Goal: Information Seeking & Learning: Learn about a topic

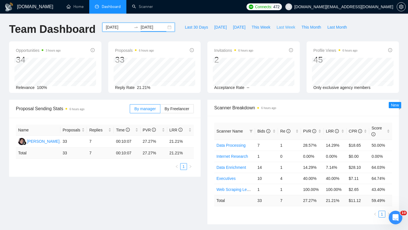
click at [283, 29] on span "Last Week" at bounding box center [285, 27] width 19 height 6
type input "[DATE]"
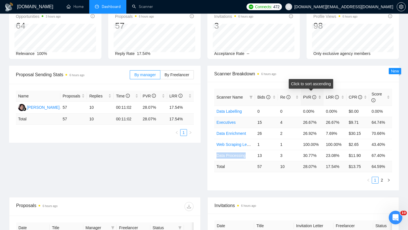
scroll to position [35, 0]
click at [382, 179] on link "2" at bounding box center [381, 179] width 6 height 6
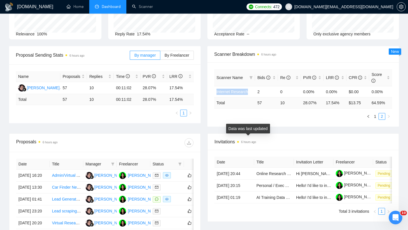
scroll to position [54, 0]
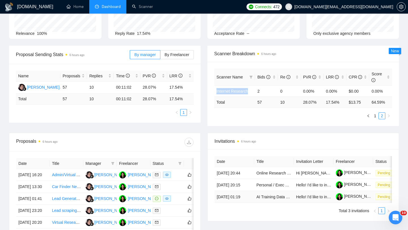
click at [261, 203] on td "AI Training Data Video Recorder" at bounding box center [274, 197] width 40 height 12
click at [269, 199] on link "AI Training Data Video Recorder" at bounding box center [284, 196] width 57 height 5
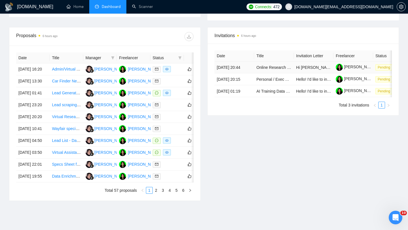
scroll to position [160, 0]
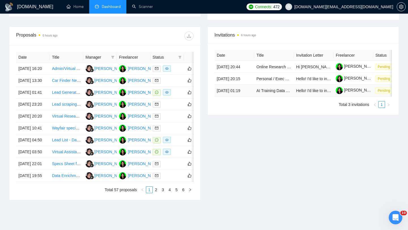
click at [279, 97] on td "AI Training Data Video Recorder" at bounding box center [274, 91] width 40 height 12
click at [276, 97] on td "AI Training Data Video Recorder" at bounding box center [274, 91] width 40 height 12
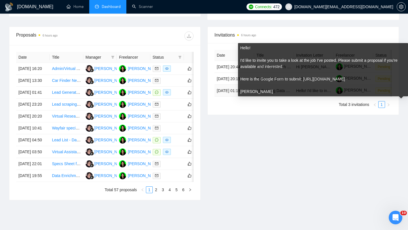
drag, startPoint x: 305, startPoint y: 79, endPoint x: 344, endPoint y: 82, distance: 39.0
click at [344, 83] on div "Hello! I'd like to invite you to take a look at the job I've posted. Please sub…" at bounding box center [322, 70] width 165 height 50
copy div "https://forms.gle/TuXqJ5FXpAWdzLo7A"
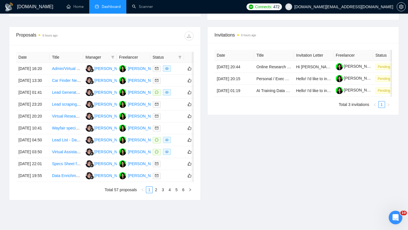
click at [298, 108] on ul "Total 3 invitations 1" at bounding box center [302, 104] width 177 height 7
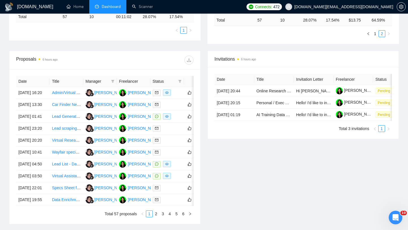
scroll to position [141, 0]
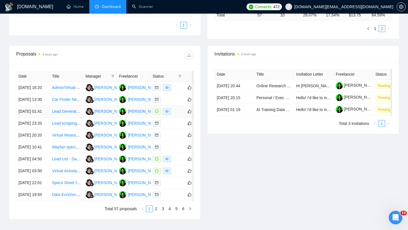
click at [71, 117] on td "Lead Generation Expert Needed to Scrape New Canadian Businesses" at bounding box center [66, 112] width 33 height 12
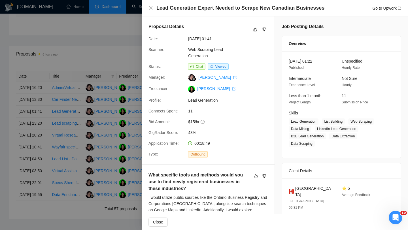
click at [83, 100] on div at bounding box center [204, 115] width 408 height 230
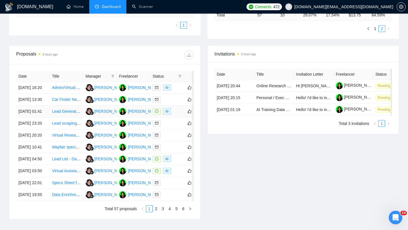
scroll to position [235, 0]
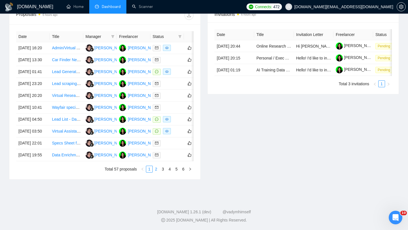
click at [155, 166] on link "2" at bounding box center [156, 169] width 6 height 6
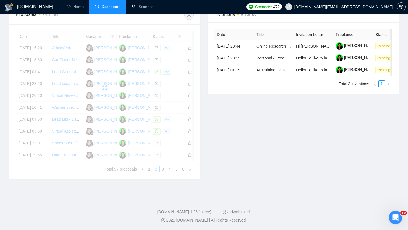
scroll to position [185, 0]
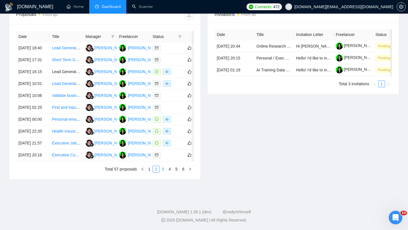
click at [160, 172] on link "3" at bounding box center [163, 169] width 6 height 6
click at [169, 172] on link "4" at bounding box center [169, 169] width 6 height 6
click at [177, 172] on link "5" at bounding box center [176, 169] width 6 height 6
click at [184, 172] on link "6" at bounding box center [183, 169] width 6 height 6
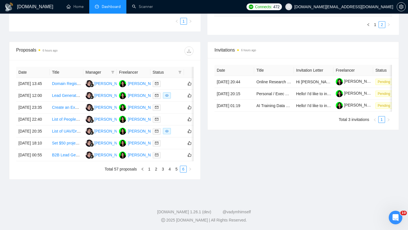
scroll to position [183, 0]
click at [65, 125] on td "List of UAV/Drone Mapping University Contacts" at bounding box center [66, 131] width 33 height 12
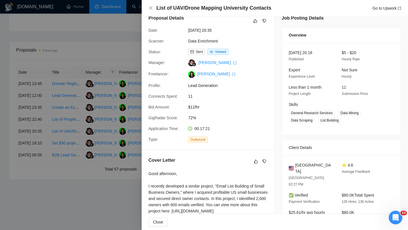
scroll to position [1, 0]
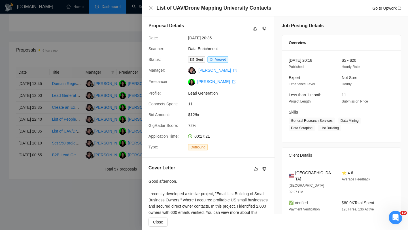
click at [101, 72] on div at bounding box center [204, 115] width 408 height 230
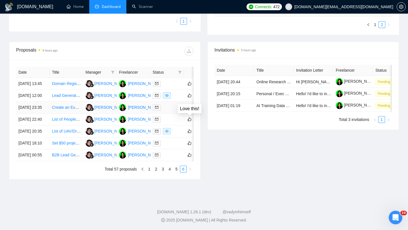
scroll to position [0, 0]
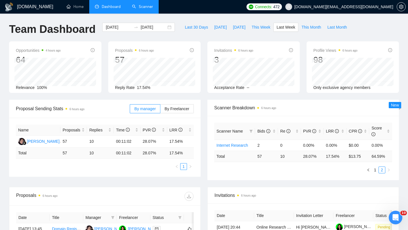
click at [133, 4] on link "Scanner" at bounding box center [142, 6] width 21 height 5
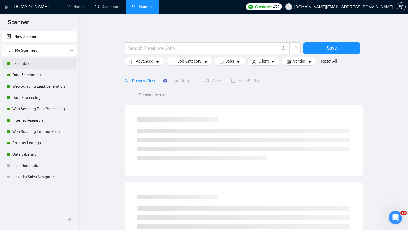
click at [27, 67] on link "Executives" at bounding box center [39, 63] width 54 height 11
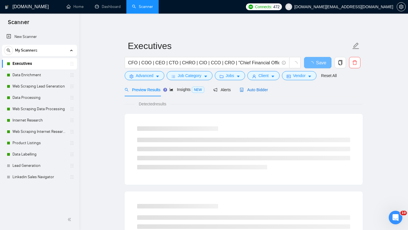
click at [258, 91] on span "Auto Bidder" at bounding box center [253, 89] width 28 height 5
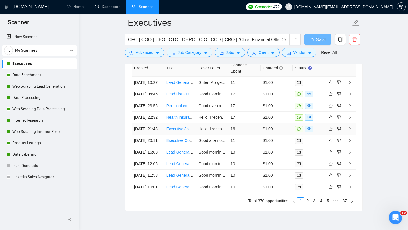
scroll to position [1385, 0]
click at [174, 99] on td "Lead List - Data Generation" at bounding box center [180, 94] width 32 height 12
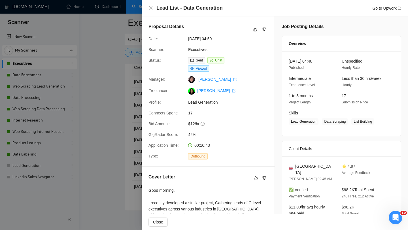
click at [82, 137] on div at bounding box center [204, 115] width 408 height 230
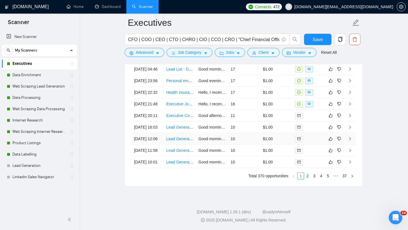
scroll to position [1518, 0]
click at [306, 179] on link "2" at bounding box center [307, 176] width 6 height 6
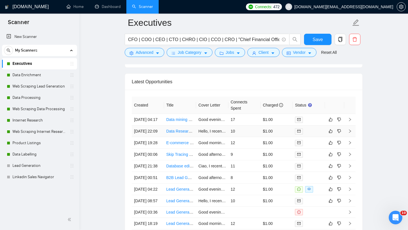
scroll to position [1537, 0]
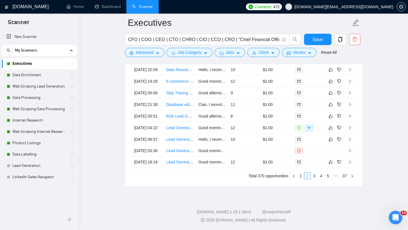
click at [299, 179] on div "Created Title Cover Letter Connects Spent Charged Status 18 Sep, 2025 04:17 Dat…" at bounding box center [243, 107] width 237 height 158
click at [299, 176] on link "1" at bounding box center [300, 176] width 6 height 6
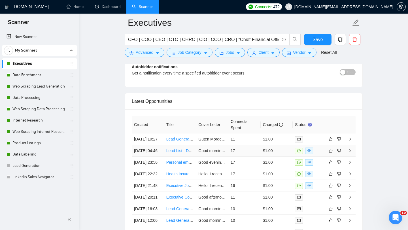
scroll to position [1432, 0]
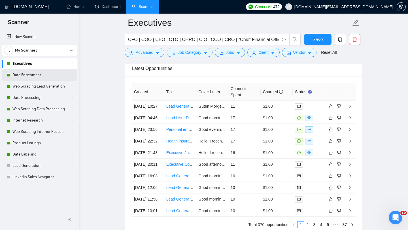
click at [25, 74] on link "Data Enrichment" at bounding box center [39, 74] width 54 height 11
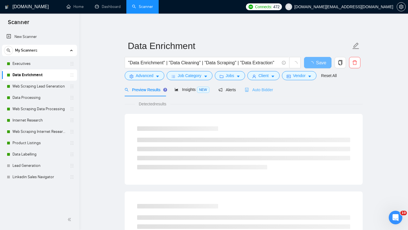
click at [258, 93] on div "Auto Bidder" at bounding box center [259, 89] width 28 height 13
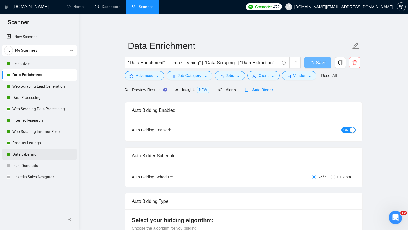
click at [46, 157] on link "Data Labelling" at bounding box center [39, 154] width 54 height 11
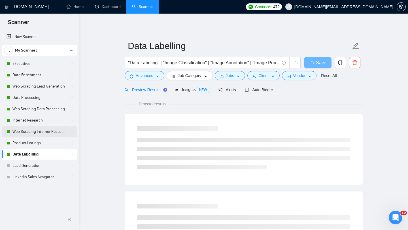
click at [44, 132] on link "Web Scraping Internet Research" at bounding box center [39, 131] width 54 height 11
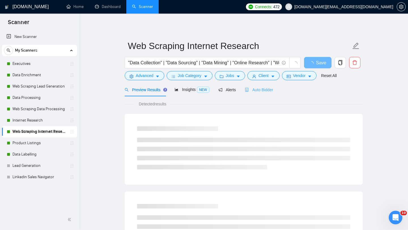
click at [256, 86] on div "Auto Bidder" at bounding box center [259, 89] width 28 height 13
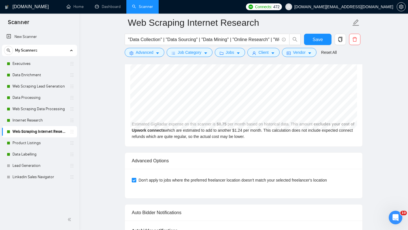
scroll to position [1375, 0]
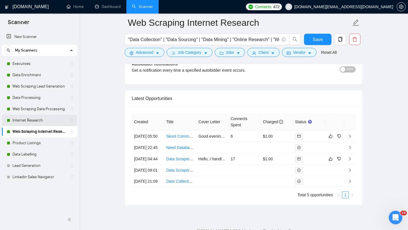
click at [41, 117] on link "Internet Research" at bounding box center [39, 120] width 54 height 11
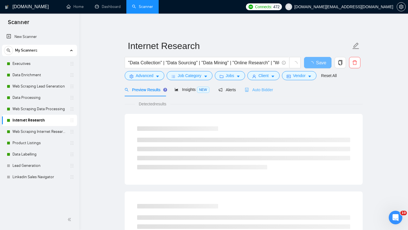
click at [263, 94] on div "Auto Bidder" at bounding box center [259, 89] width 28 height 13
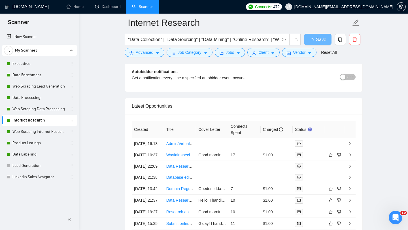
scroll to position [1379, 0]
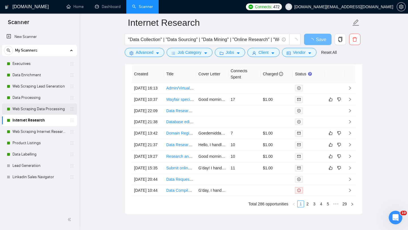
click at [35, 107] on link "Web Scraping Data Processing" at bounding box center [39, 108] width 54 height 11
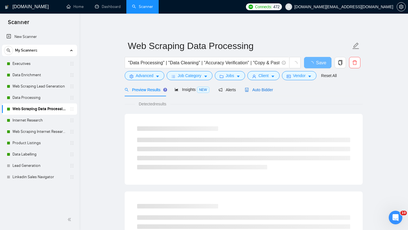
click at [272, 92] on div "Auto Bidder" at bounding box center [259, 90] width 28 height 6
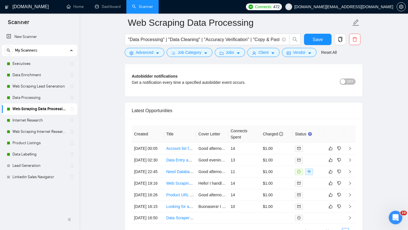
scroll to position [1357, 0]
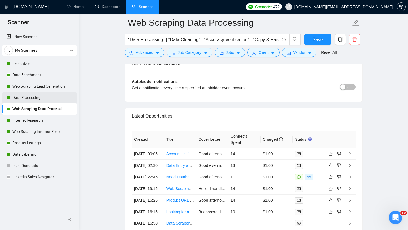
click at [42, 100] on link "Data Processing" at bounding box center [39, 97] width 54 height 11
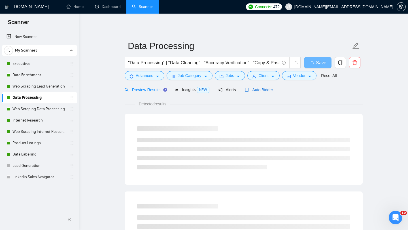
click at [257, 92] on div "Auto Bidder" at bounding box center [259, 90] width 28 height 6
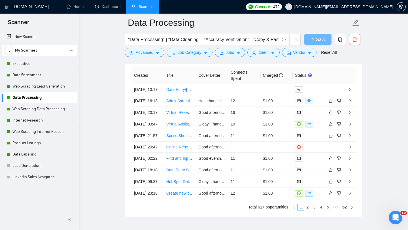
scroll to position [1466, 0]
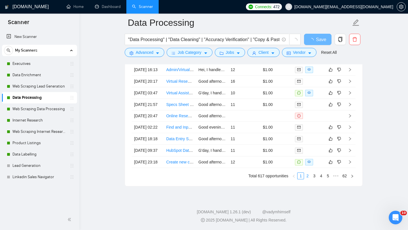
click at [309, 177] on link "2" at bounding box center [307, 176] width 6 height 6
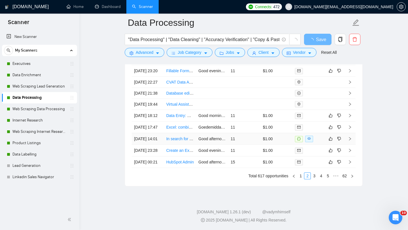
click at [176, 133] on td "In search for US-based freelancer to be shareholder in our company" at bounding box center [180, 139] width 32 height 12
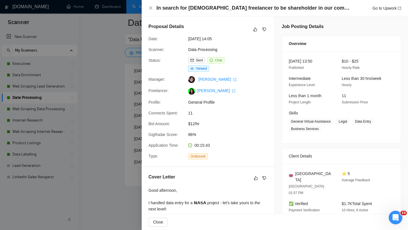
click at [102, 136] on div at bounding box center [204, 115] width 408 height 230
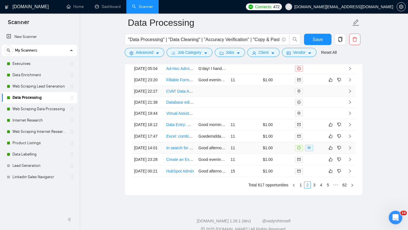
scroll to position [1519, 0]
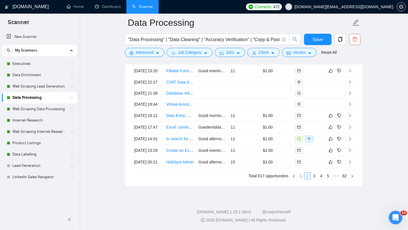
click at [301, 178] on link "1" at bounding box center [300, 176] width 6 height 6
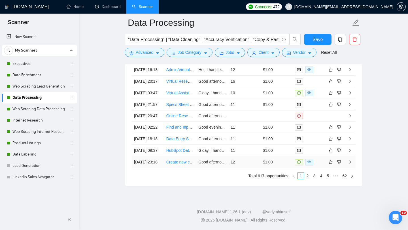
click at [179, 163] on td "Create new catalog under databricks UC and point it to metadata storage locatio…" at bounding box center [180, 162] width 32 height 12
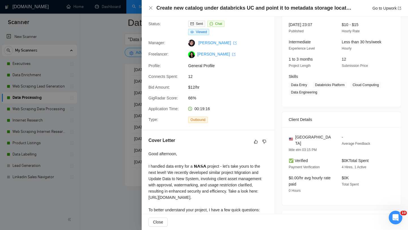
scroll to position [107, 0]
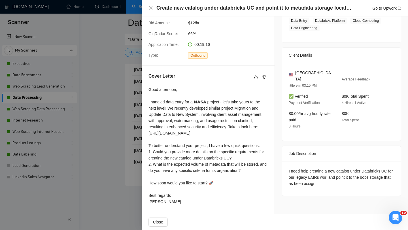
click at [91, 148] on div at bounding box center [204, 115] width 408 height 230
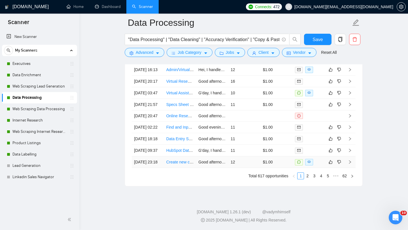
scroll to position [1440, 0]
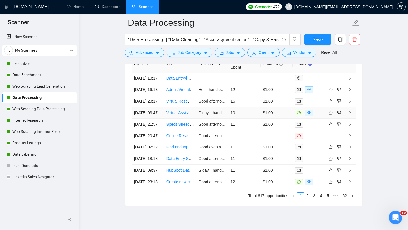
click at [185, 119] on td "Virtual Assistant Needed to Search for Reward Flights Using Frequent Flyer Poin…" at bounding box center [180, 113] width 32 height 12
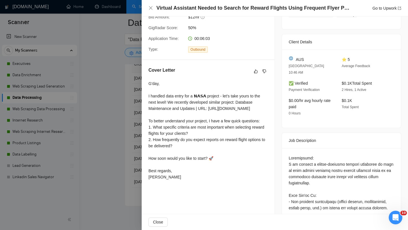
click at [105, 125] on div at bounding box center [204, 115] width 408 height 230
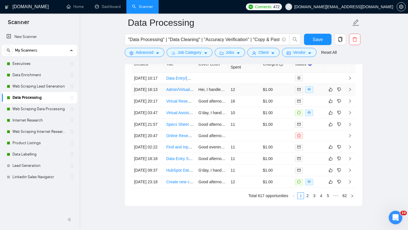
click at [186, 95] on td "Admin/Virtual Assistant – Data Entry & Online Research" at bounding box center [180, 90] width 32 height 12
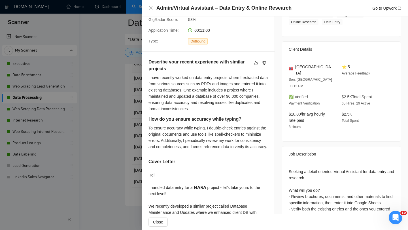
click at [115, 125] on div at bounding box center [204, 115] width 408 height 230
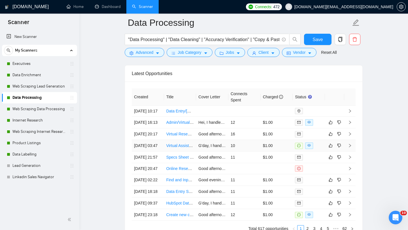
scroll to position [1408, 0]
click at [44, 85] on link "Web Scraping Lead Generation" at bounding box center [39, 86] width 54 height 11
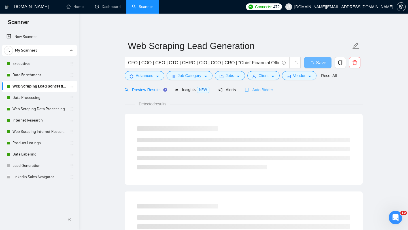
click at [264, 83] on div "Auto Bidder" at bounding box center [259, 89] width 28 height 13
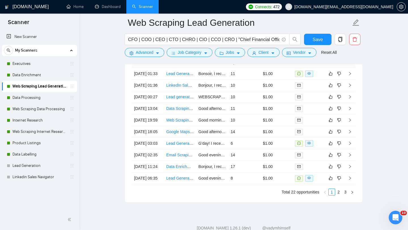
scroll to position [1460, 0]
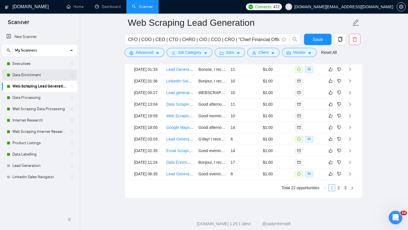
click at [27, 76] on link "Data Enrichment" at bounding box center [39, 74] width 54 height 11
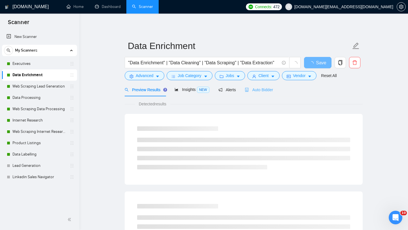
click at [273, 86] on div "Auto Bidder" at bounding box center [259, 89] width 28 height 13
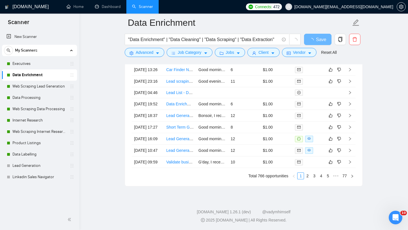
scroll to position [1448, 0]
click at [307, 179] on link "2" at bounding box center [307, 176] width 6 height 6
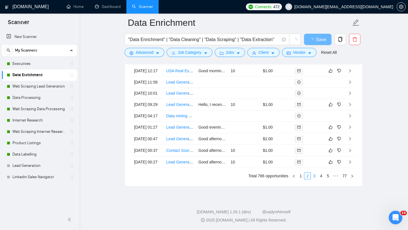
click at [313, 179] on link "3" at bounding box center [314, 176] width 6 height 6
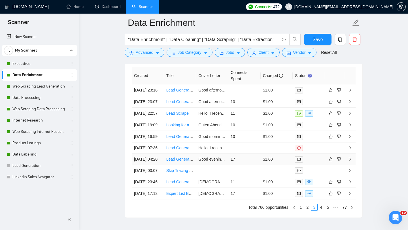
click at [321, 162] on div at bounding box center [309, 159] width 28 height 7
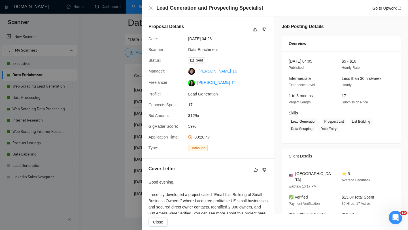
click at [76, 164] on div at bounding box center [204, 115] width 408 height 230
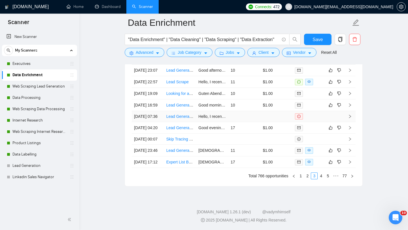
scroll to position [1537, 0]
click at [322, 173] on link "4" at bounding box center [321, 176] width 6 height 6
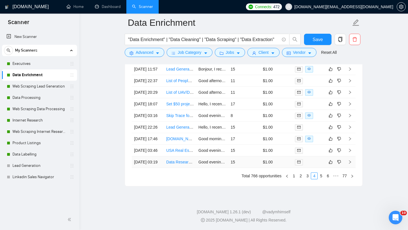
scroll to position [1474, 0]
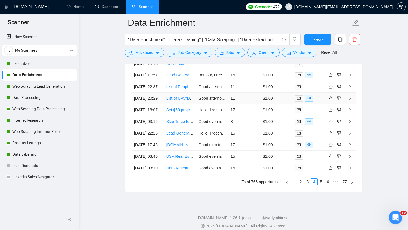
click at [177, 104] on td "List of UAV/Drone Mapping University Contacts" at bounding box center [180, 99] width 32 height 12
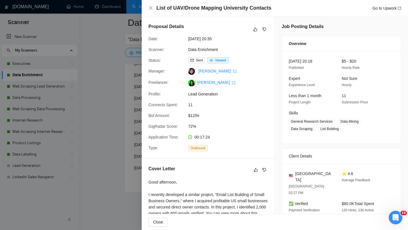
click at [106, 127] on div at bounding box center [204, 115] width 408 height 230
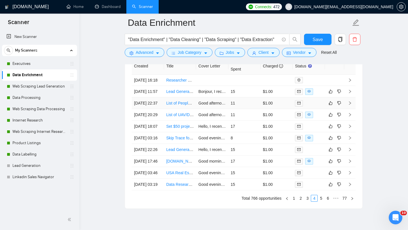
scroll to position [1457, 0]
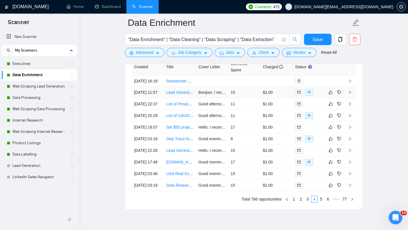
click at [189, 98] on td "Lead Generation B2B clean" at bounding box center [180, 93] width 32 height 12
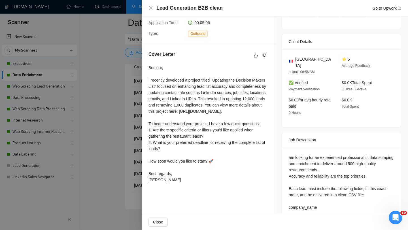
scroll to position [114, 0]
click at [136, 169] on div at bounding box center [204, 115] width 408 height 230
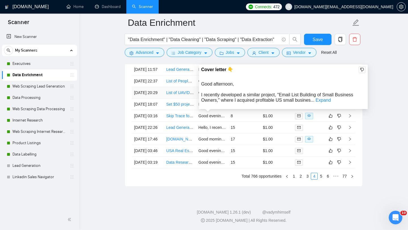
scroll to position [1509, 0]
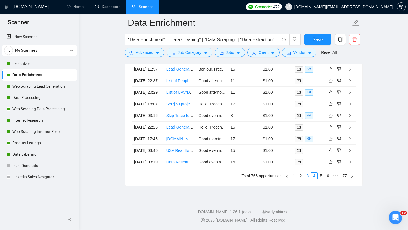
click at [306, 179] on link "3" at bounding box center [307, 176] width 6 height 6
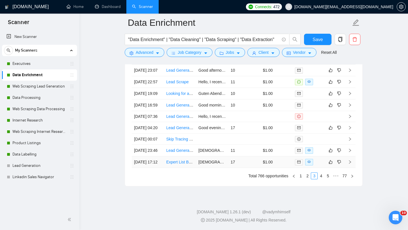
click at [172, 168] on td "Expert List Builder with Clay and PhantomBuster Experience" at bounding box center [180, 162] width 32 height 12
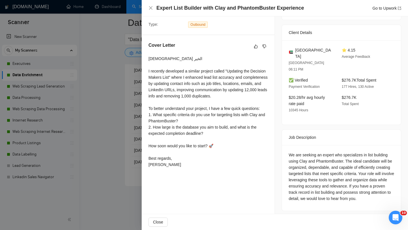
scroll to position [124, 0]
click at [129, 187] on div at bounding box center [204, 115] width 408 height 230
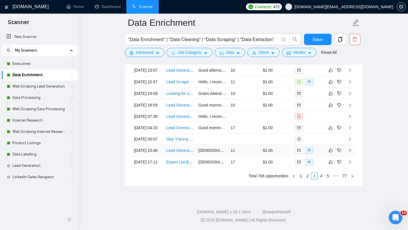
click at [187, 156] on td "Lead Generation Specialist Needed" at bounding box center [180, 151] width 32 height 12
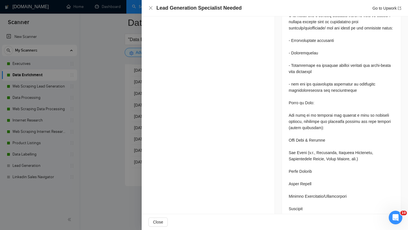
scroll to position [312, 0]
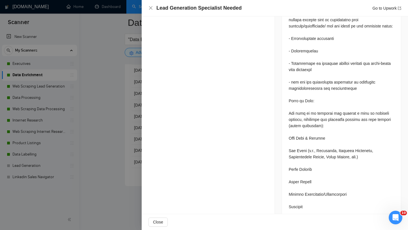
click at [138, 164] on div at bounding box center [204, 115] width 408 height 230
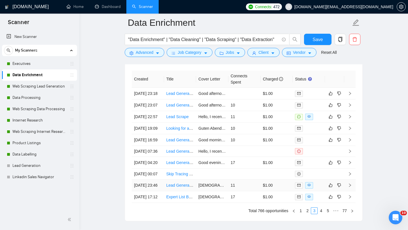
scroll to position [1442, 0]
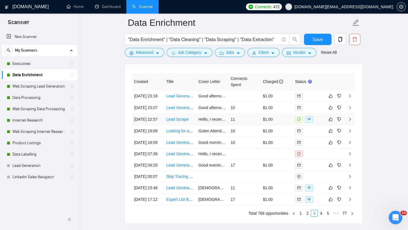
click at [177, 125] on td "Lead Scrape" at bounding box center [180, 119] width 32 height 12
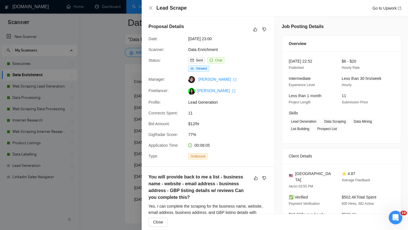
click at [114, 137] on div at bounding box center [204, 115] width 408 height 230
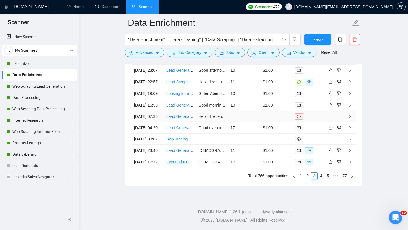
scroll to position [1526, 0]
click at [320, 179] on link "4" at bounding box center [321, 176] width 6 height 6
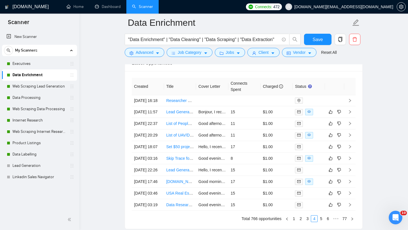
scroll to position [1537, 0]
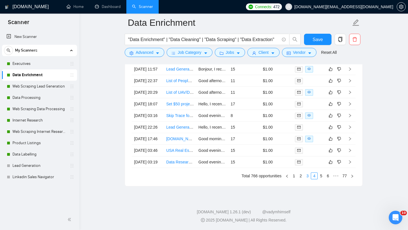
click at [306, 176] on link "3" at bounding box center [307, 176] width 6 height 6
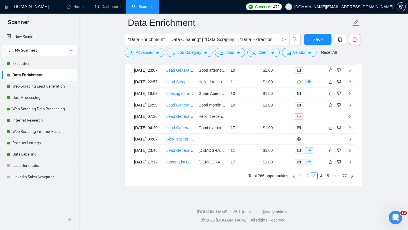
click at [307, 177] on link "2" at bounding box center [307, 176] width 6 height 6
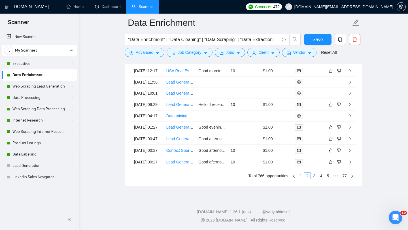
click at [302, 177] on link "1" at bounding box center [300, 176] width 6 height 6
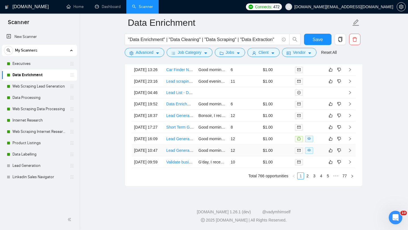
click at [177, 147] on td "Lead Generation: Canadian Contacts Aged 60-85" at bounding box center [180, 151] width 32 height 12
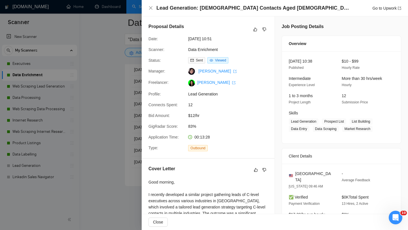
click at [129, 160] on div at bounding box center [204, 115] width 408 height 230
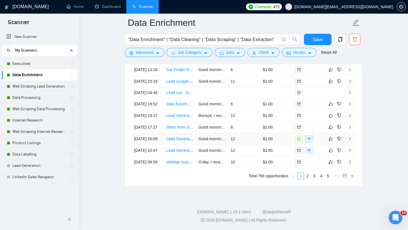
click at [183, 133] on td "Lead Generation" at bounding box center [180, 139] width 32 height 12
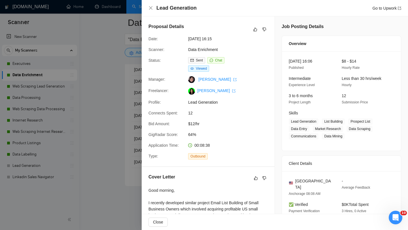
scroll to position [159, 0]
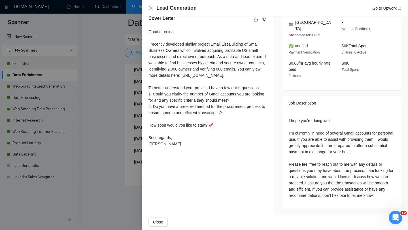
click at [114, 148] on div at bounding box center [204, 115] width 408 height 230
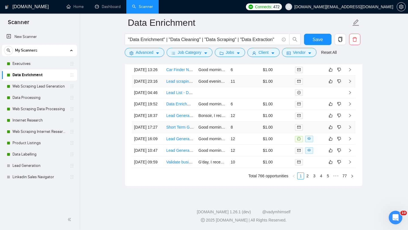
scroll to position [1537, 0]
click at [103, 9] on link "Dashboard" at bounding box center [108, 6] width 26 height 5
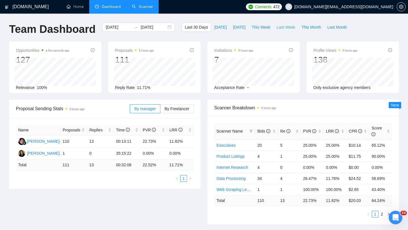
click at [284, 27] on span "Last Week" at bounding box center [285, 27] width 19 height 6
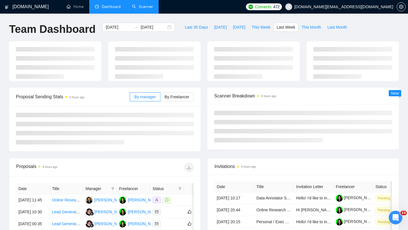
type input "2025-09-15"
type input "2025-09-21"
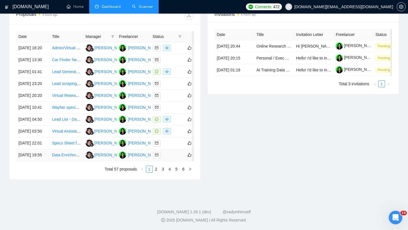
scroll to position [240, 0]
click at [153, 172] on li "2" at bounding box center [156, 169] width 7 height 7
click at [160, 172] on link "3" at bounding box center [163, 169] width 6 height 6
click at [172, 179] on div "Date Title Manager Freelancer Status 18 Sep, 2025 18:21 Data Entry Specialist f…" at bounding box center [104, 101] width 191 height 155
click at [171, 172] on link "4" at bounding box center [169, 169] width 6 height 6
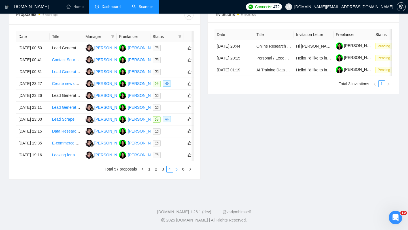
click at [175, 172] on link "5" at bounding box center [176, 169] width 6 height 6
click at [184, 172] on link "6" at bounding box center [183, 169] width 6 height 6
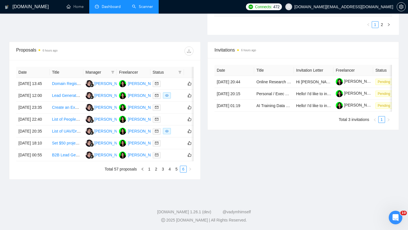
scroll to position [227, 0]
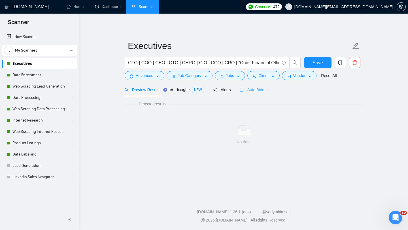
click at [245, 85] on div "Auto Bidder" at bounding box center [253, 89] width 28 height 13
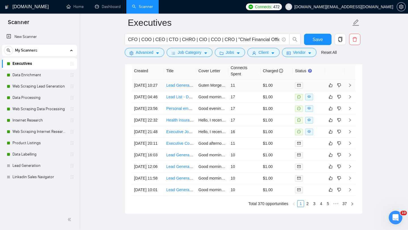
scroll to position [1444, 0]
click at [180, 103] on td "Lead List - Data Generation" at bounding box center [180, 97] width 32 height 12
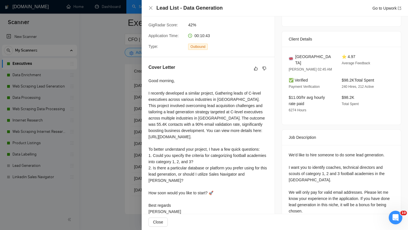
scroll to position [125, 0]
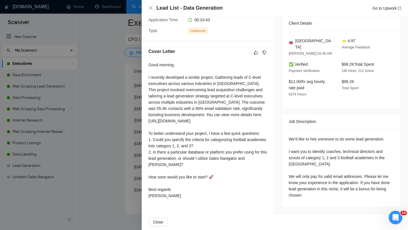
click at [106, 140] on div at bounding box center [204, 115] width 408 height 230
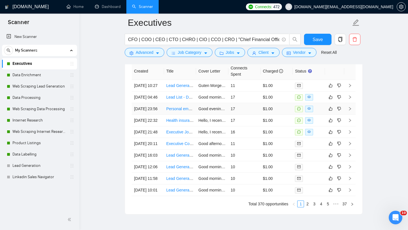
click at [174, 115] on td "Personal email and number finder" at bounding box center [180, 109] width 32 height 12
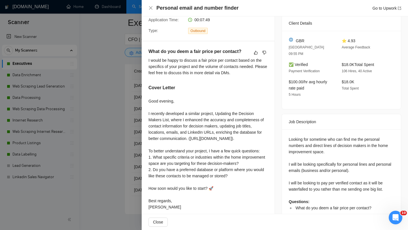
click at [71, 138] on div at bounding box center [204, 115] width 408 height 230
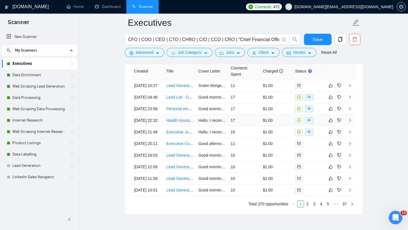
click at [180, 126] on td "Health insurance leads" at bounding box center [180, 121] width 32 height 12
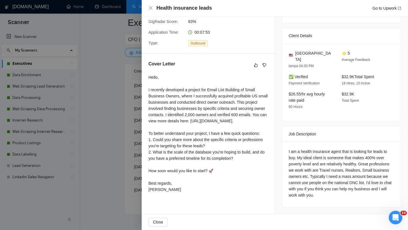
click at [120, 140] on div at bounding box center [204, 115] width 408 height 230
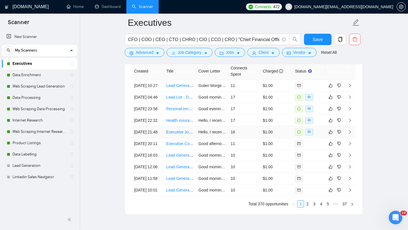
click at [176, 138] on td "Executive Job Search & Research Assistant (Part-Time, Remote)" at bounding box center [180, 132] width 32 height 12
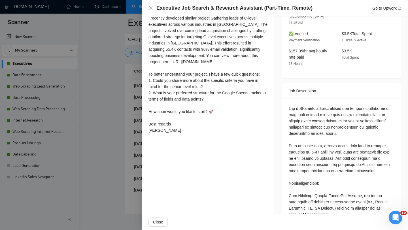
scroll to position [192, 0]
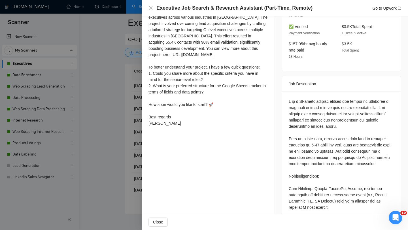
click at [89, 143] on div at bounding box center [204, 115] width 408 height 230
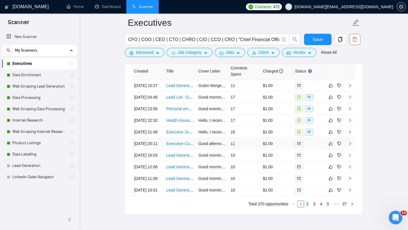
click at [164, 149] on td "Executive Contact Research Specialist" at bounding box center [180, 144] width 32 height 12
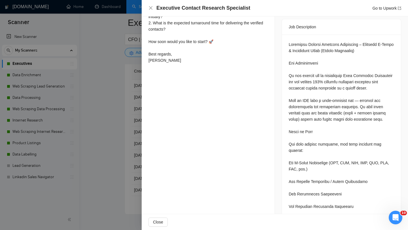
scroll to position [234, 0]
click at [139, 162] on div at bounding box center [204, 115] width 408 height 230
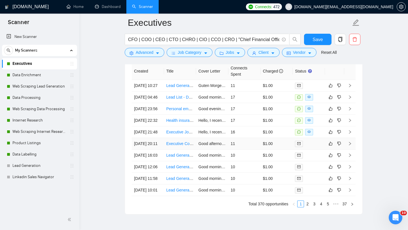
click at [184, 149] on td "Executive Contact Research Specialist" at bounding box center [180, 144] width 32 height 12
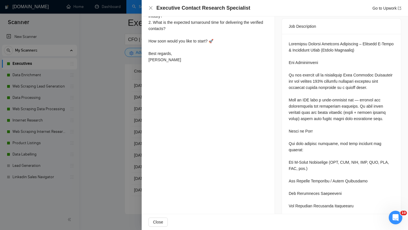
click at [127, 113] on div at bounding box center [204, 115] width 408 height 230
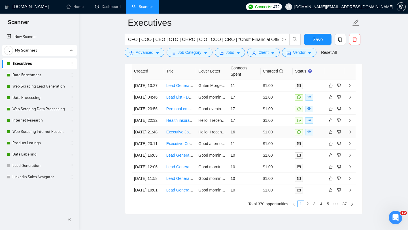
click at [176, 138] on td "Executive Job Search & Research Assistant (Part-Time, Remote)" at bounding box center [180, 132] width 32 height 12
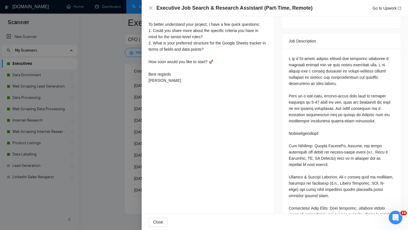
click at [102, 169] on div at bounding box center [204, 115] width 408 height 230
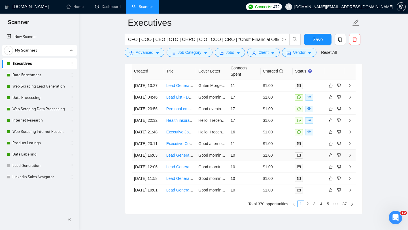
click at [172, 161] on td "Lead Generation for Construction & Home Improvement Companies in the [GEOGRAPHI…" at bounding box center [180, 155] width 32 height 12
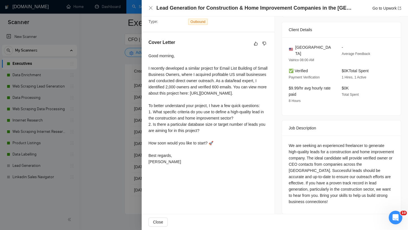
click at [114, 138] on div at bounding box center [204, 115] width 408 height 230
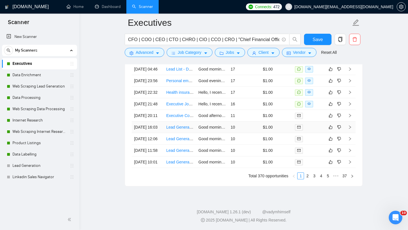
scroll to position [1499, 0]
click at [175, 145] on td "Lead Generation for USA Renovation & Construction Companies" at bounding box center [180, 139] width 32 height 12
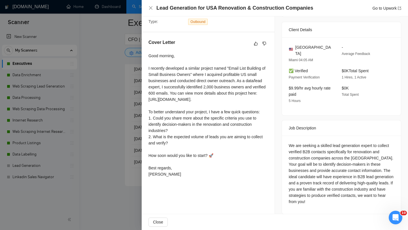
click at [109, 160] on div at bounding box center [204, 115] width 408 height 230
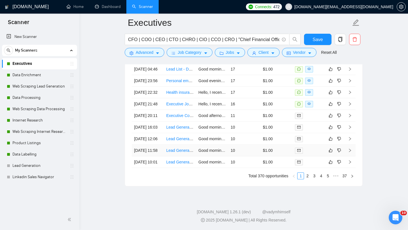
click at [181, 156] on td "Lead Generation for Construction Industry in the [GEOGRAPHIC_DATA]" at bounding box center [180, 151] width 32 height 12
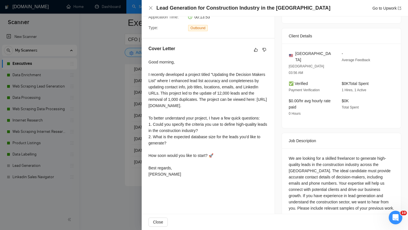
click at [79, 183] on div at bounding box center [204, 115] width 408 height 230
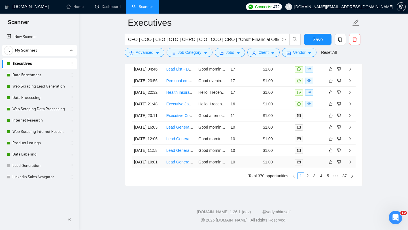
click at [177, 168] on td "Lead Generation Expert for USA Home Improvement & Construction Contacts" at bounding box center [180, 162] width 32 height 12
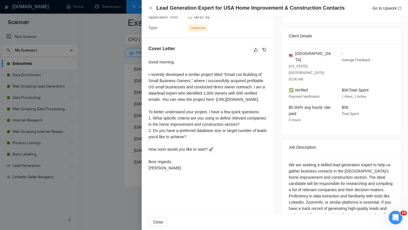
click at [77, 207] on div at bounding box center [204, 115] width 408 height 230
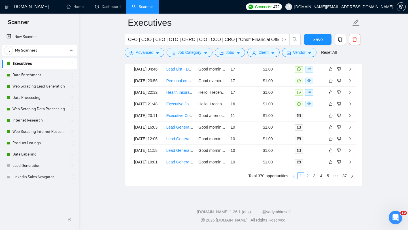
click at [308, 179] on link "2" at bounding box center [307, 176] width 6 height 6
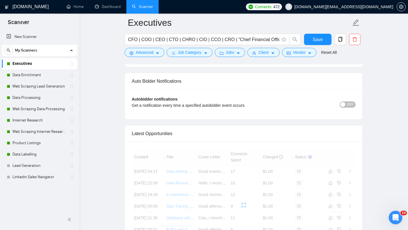
scroll to position [1358, 0]
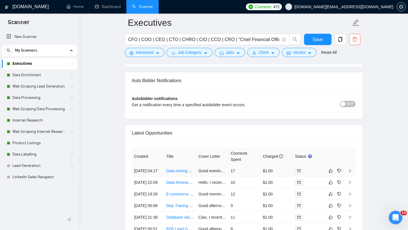
click at [179, 177] on td "Data mining expert is Needed" at bounding box center [180, 171] width 32 height 12
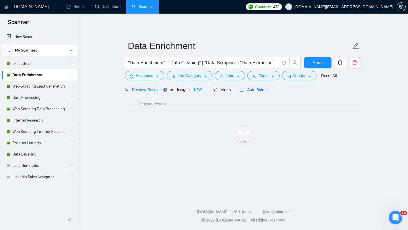
click at [246, 87] on span "Auto Bidder" at bounding box center [253, 89] width 28 height 5
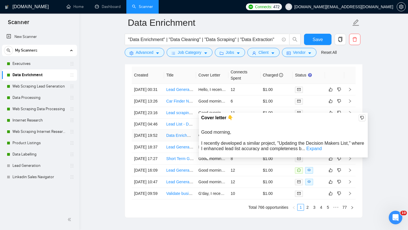
scroll to position [1437, 0]
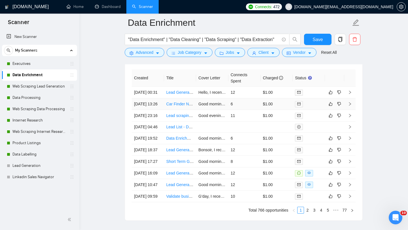
click at [166, 110] on td "Car Finder Needed in [GEOGRAPHIC_DATA], [GEOGRAPHIC_DATA]" at bounding box center [180, 104] width 32 height 12
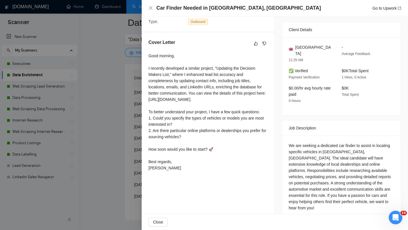
scroll to position [125, 0]
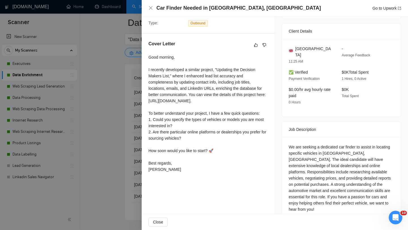
click at [101, 154] on div at bounding box center [204, 115] width 408 height 230
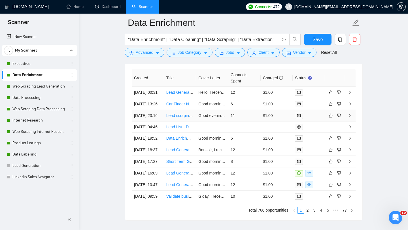
click at [176, 121] on td "Lead scraping (very manual)" at bounding box center [180, 116] width 32 height 12
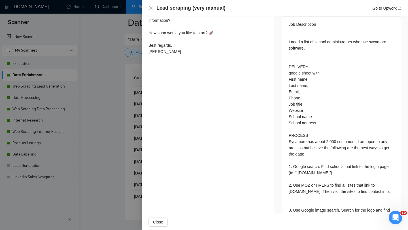
scroll to position [263, 0]
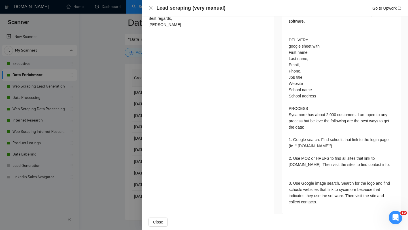
click at [112, 138] on div at bounding box center [204, 115] width 408 height 230
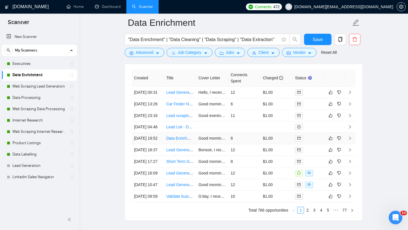
click at [181, 144] on td "Data Enrichment Specialist for Lead List Development" at bounding box center [180, 138] width 32 height 12
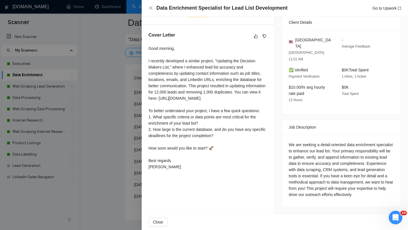
scroll to position [126, 0]
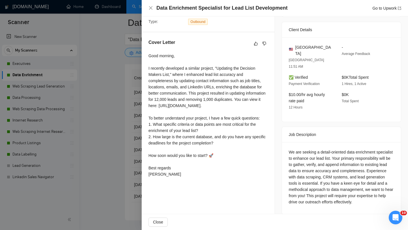
click at [105, 150] on div at bounding box center [204, 115] width 408 height 230
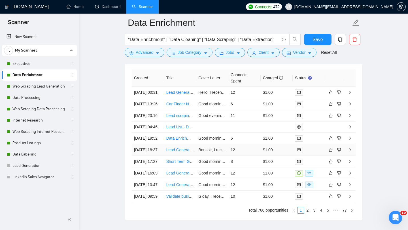
click at [179, 156] on td "Lead Generation for a Specific Online Niche" at bounding box center [180, 150] width 32 height 12
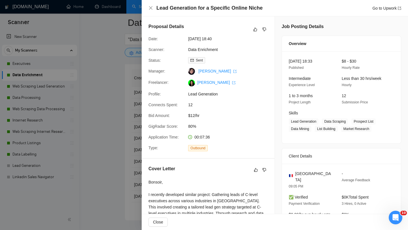
click at [122, 131] on div at bounding box center [204, 115] width 408 height 230
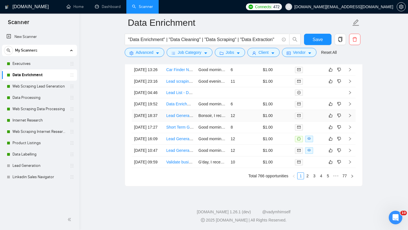
scroll to position [1494, 0]
click at [181, 133] on td "Short Term Google Sheets Project" at bounding box center [180, 127] width 32 height 12
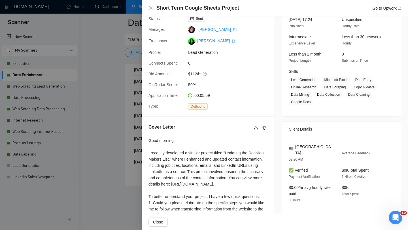
scroll to position [111, 0]
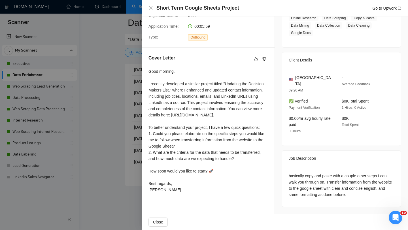
click at [132, 145] on div at bounding box center [204, 115] width 408 height 230
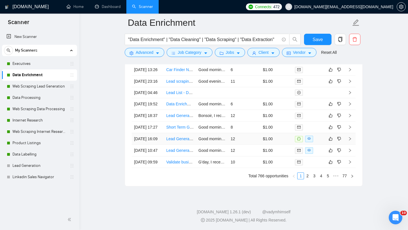
click at [183, 145] on td "Lead Generation" at bounding box center [180, 139] width 32 height 12
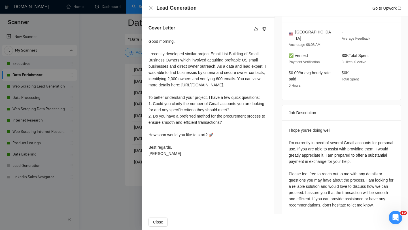
scroll to position [150, 0]
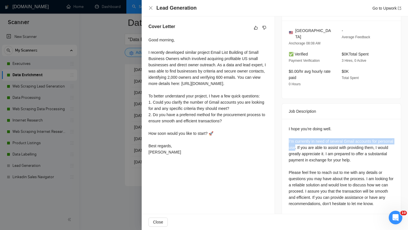
drag, startPoint x: 288, startPoint y: 134, endPoint x: 312, endPoint y: 139, distance: 23.8
click at [312, 139] on div "I hope you're doing well. I’m currently in need of several Gmail accounts for p…" at bounding box center [340, 166] width 105 height 81
copy div "I’m currently in need of several Gmail accounts for personal use"
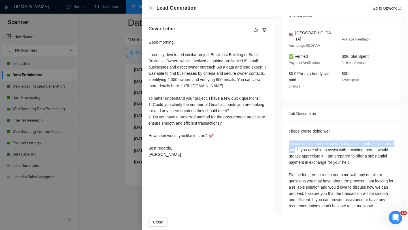
click at [113, 120] on div at bounding box center [204, 115] width 408 height 230
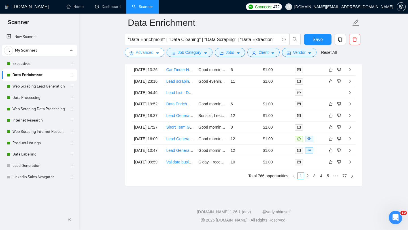
click at [152, 53] on span "Advanced" at bounding box center [145, 52] width 18 height 6
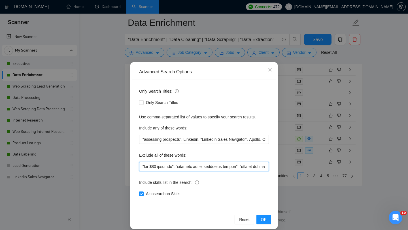
click at [142, 168] on input "text" at bounding box center [204, 166] width 130 height 9
paste input "I’m currently in need of several Gmail accounts for personal use"
type input ""I’m currently in need of several Gmail accounts for personal use", "set $50 pr…"
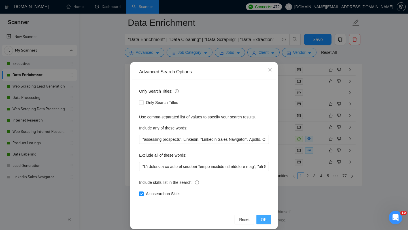
click at [266, 221] on span "OK" at bounding box center [264, 219] width 6 height 6
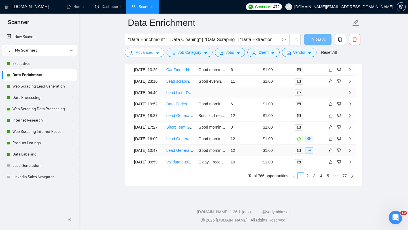
scroll to position [1466, 0]
click at [173, 145] on td "Lead Generation: [DEMOGRAPHIC_DATA] Contacts Aged [DEMOGRAPHIC_DATA]" at bounding box center [180, 151] width 32 height 12
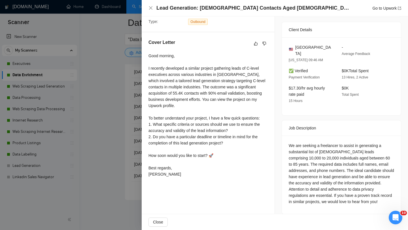
click at [115, 169] on div at bounding box center [204, 115] width 408 height 230
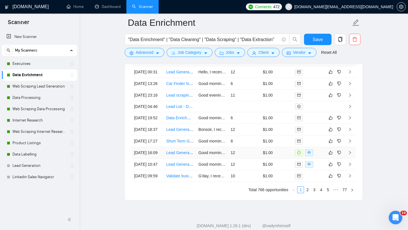
scroll to position [1537, 0]
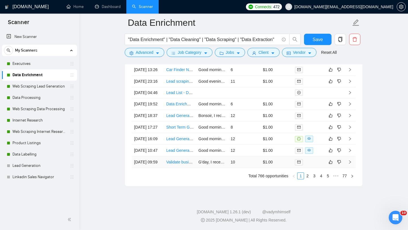
click at [179, 164] on td "Validate business leads list: check which have websites" at bounding box center [180, 162] width 32 height 12
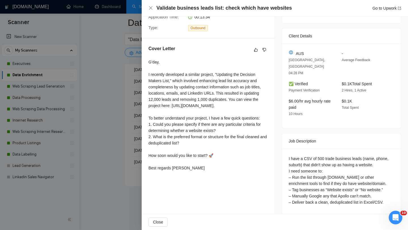
click at [119, 151] on div at bounding box center [204, 115] width 408 height 230
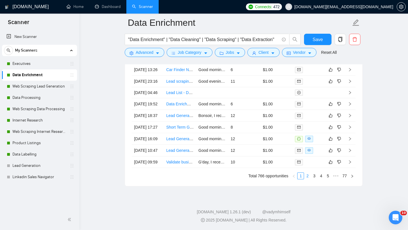
click at [307, 174] on link "2" at bounding box center [307, 176] width 6 height 6
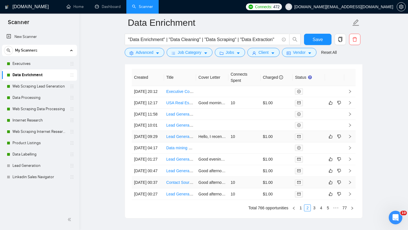
scroll to position [1447, 0]
click at [177, 108] on td "USA Real Estate Investor Leads with Verified Contacts" at bounding box center [180, 102] width 32 height 12
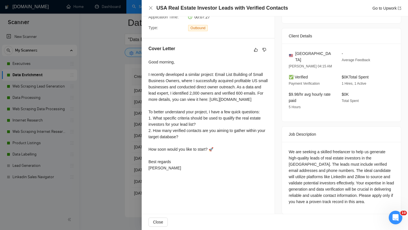
scroll to position [120, 0]
click at [123, 167] on div at bounding box center [204, 115] width 408 height 230
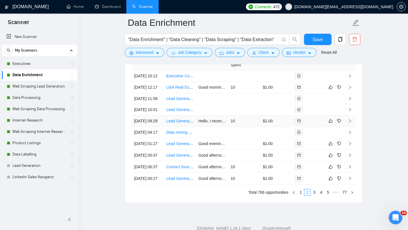
scroll to position [1463, 0]
click at [183, 126] on td "Lead Generation for USA Construction Companies" at bounding box center [180, 120] width 32 height 12
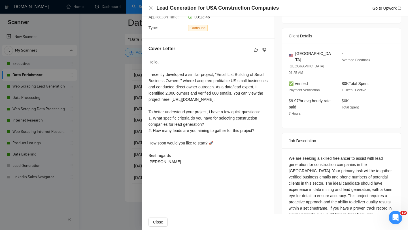
click at [109, 166] on div at bounding box center [204, 115] width 408 height 230
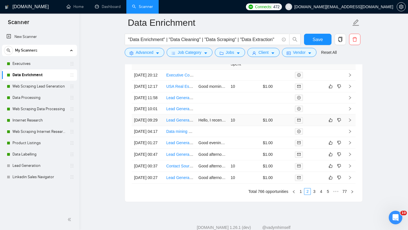
click at [183, 126] on td "Lead Generation for USA Construction Companies" at bounding box center [180, 120] width 32 height 12
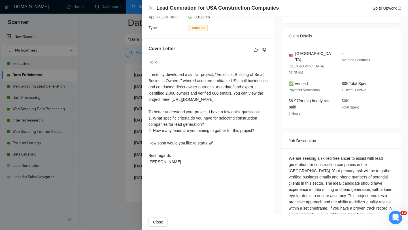
click at [113, 121] on div at bounding box center [204, 115] width 408 height 230
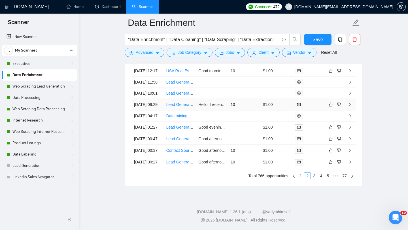
scroll to position [1498, 0]
click at [177, 133] on td "Lead Generation for US Event Planners & Agencies" at bounding box center [180, 127] width 32 height 12
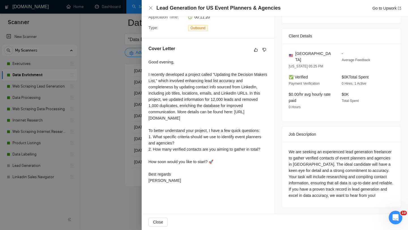
click at [111, 160] on div at bounding box center [204, 115] width 408 height 230
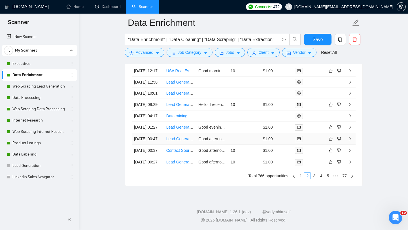
click at [177, 145] on td "Lead Generation Expert Needed for US Law Firms & Attorneys" at bounding box center [180, 139] width 32 height 12
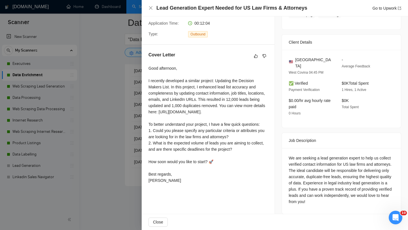
click at [104, 162] on div at bounding box center [204, 115] width 408 height 230
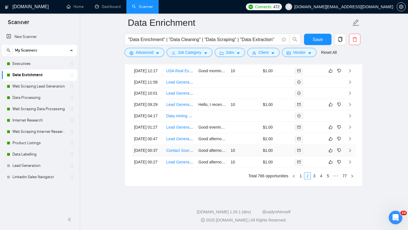
click at [175, 156] on td "Contact Sourcing Specialist for US Construction Firms" at bounding box center [180, 151] width 32 height 12
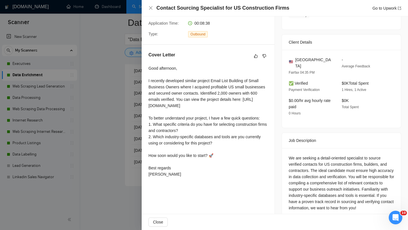
click at [104, 187] on div at bounding box center [204, 115] width 408 height 230
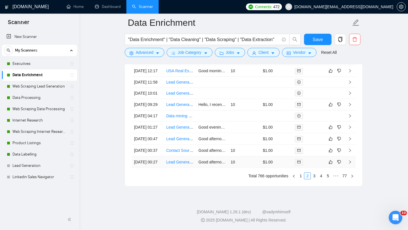
click at [174, 168] on td "Lead Generation Expert for US Hotels, Restaurants & Resorts" at bounding box center [180, 162] width 32 height 12
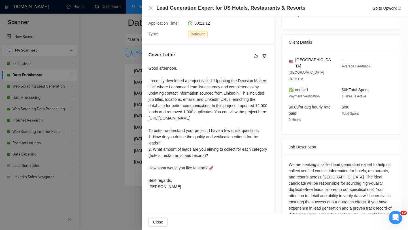
click at [127, 178] on div at bounding box center [204, 115] width 408 height 230
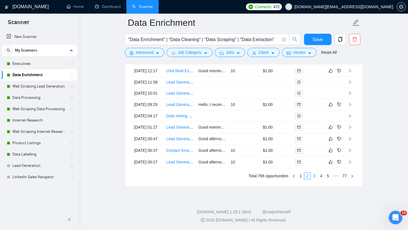
click at [313, 179] on link "3" at bounding box center [314, 176] width 6 height 6
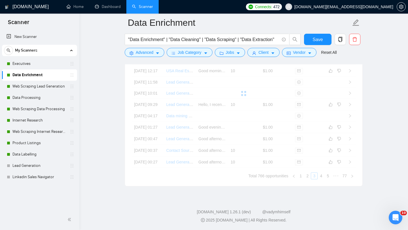
scroll to position [1404, 0]
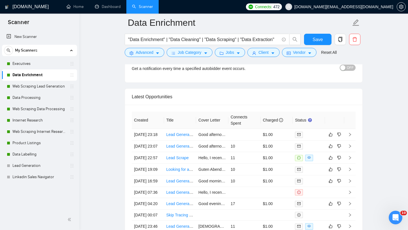
click at [325, 33] on form "Data Enrichment "Data Enrichment" | "Data Cleaning" | "Data Scraping" | "Data E…" at bounding box center [244, 37] width 238 height 46
click at [323, 37] on button "Save" at bounding box center [317, 39] width 27 height 11
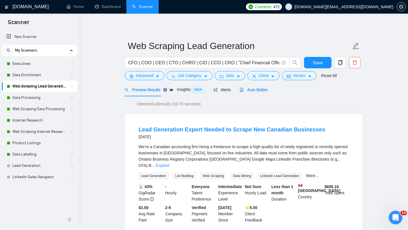
click at [255, 93] on div "Auto Bidder" at bounding box center [253, 90] width 28 height 6
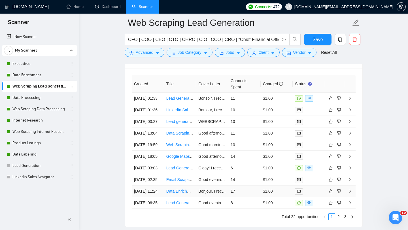
scroll to position [1414, 0]
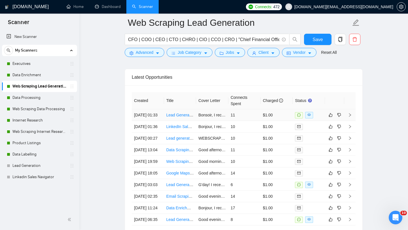
click at [183, 121] on td "Lead Generation Expert Needed to Scrape New Canadian Businesses" at bounding box center [180, 115] width 32 height 12
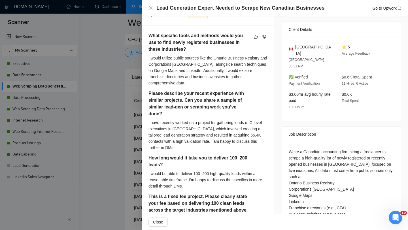
scroll to position [269, 0]
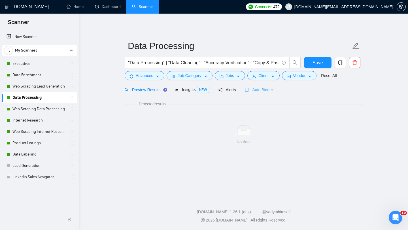
click at [252, 93] on div "Auto Bidder" at bounding box center [259, 89] width 28 height 13
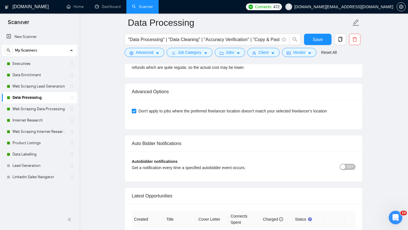
scroll to position [1426, 0]
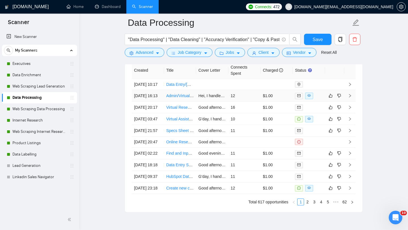
click at [175, 102] on td "Admin/Virtual Assistant – Data Entry & Online Research" at bounding box center [180, 96] width 32 height 12
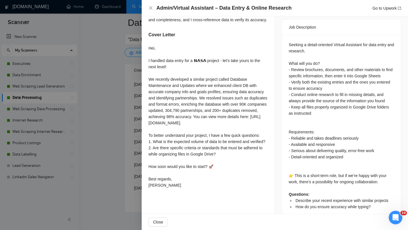
scroll to position [234, 0]
click at [125, 146] on div at bounding box center [204, 115] width 408 height 230
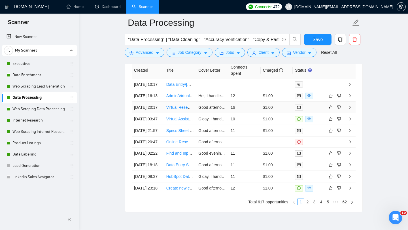
click at [164, 113] on td "Virtual Research Assistant For Travel Photos" at bounding box center [180, 108] width 32 height 12
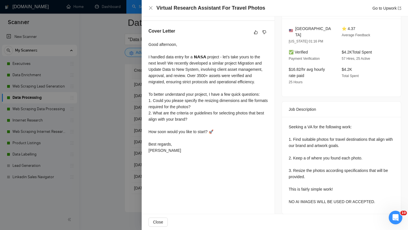
click at [84, 132] on div at bounding box center [204, 115] width 408 height 230
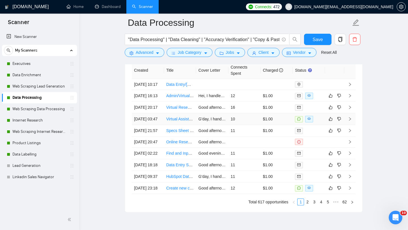
click at [179, 125] on td "Virtual Assistant Needed to Search for Reward Flights Using Frequent Flyer Poin…" at bounding box center [180, 119] width 32 height 12
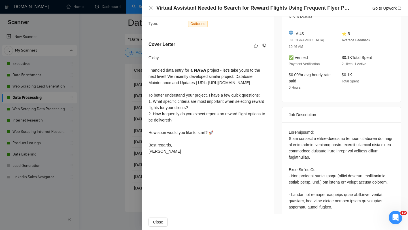
scroll to position [121, 0]
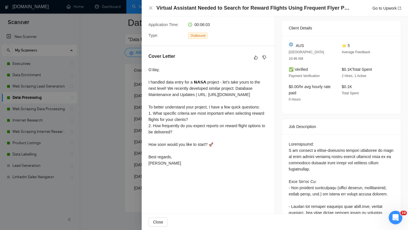
click at [122, 97] on div at bounding box center [204, 115] width 408 height 230
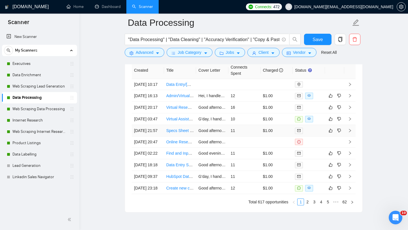
click at [183, 136] on td "Specs Sheet for Department Store" at bounding box center [180, 131] width 32 height 12
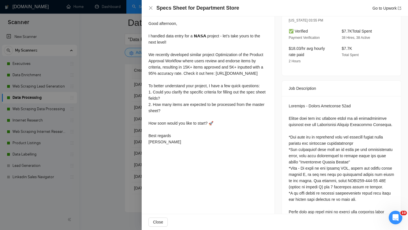
scroll to position [146, 0]
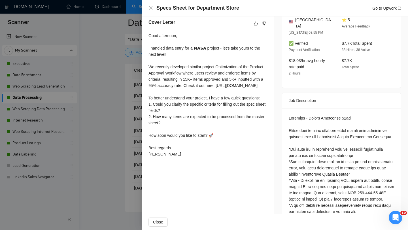
click at [94, 173] on div at bounding box center [204, 115] width 408 height 230
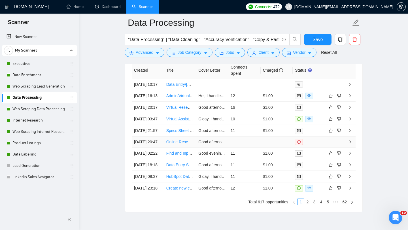
click at [171, 144] on link "Online Research and Data Entry Specialist" at bounding box center [203, 142] width 75 height 5
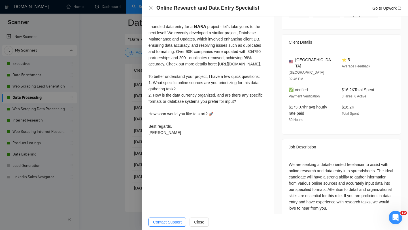
click at [118, 173] on div at bounding box center [204, 115] width 408 height 230
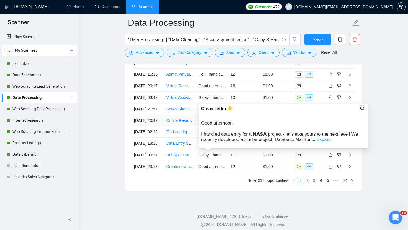
scroll to position [1449, 0]
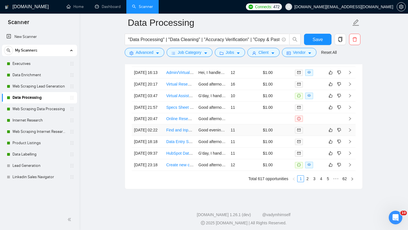
click at [175, 136] on td "Find and Input URLs" at bounding box center [180, 130] width 32 height 12
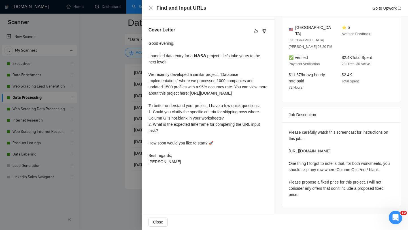
scroll to position [125, 0]
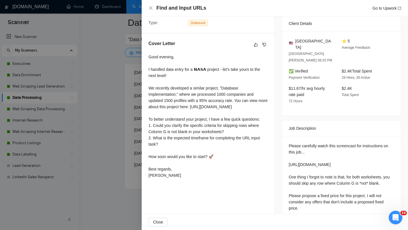
click at [71, 160] on div at bounding box center [204, 115] width 408 height 230
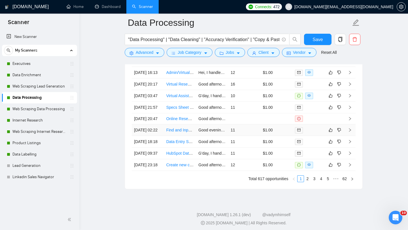
click at [177, 136] on td "Find and Input URLs" at bounding box center [180, 130] width 32 height 12
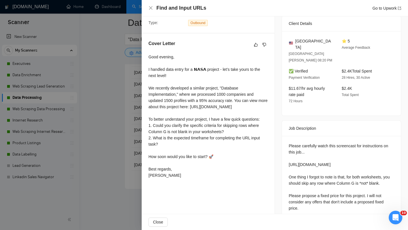
click at [75, 161] on div at bounding box center [204, 115] width 408 height 230
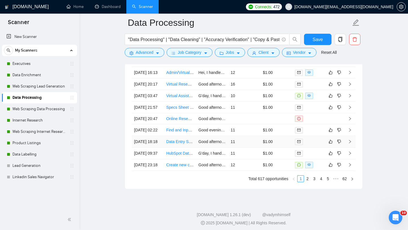
click at [178, 147] on td "Data Entry Specialist for Virginia Foreclosures on Google Sheets" at bounding box center [180, 142] width 32 height 12
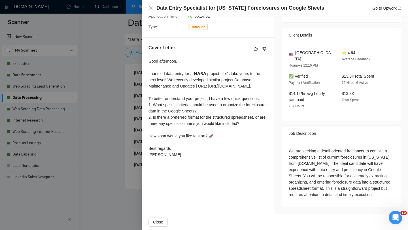
scroll to position [120, 0]
click at [95, 153] on div at bounding box center [204, 115] width 408 height 230
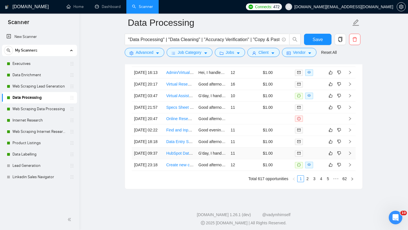
click at [181, 159] on td "HubSpot Data Cleanup Specialist Needed" at bounding box center [180, 153] width 32 height 12
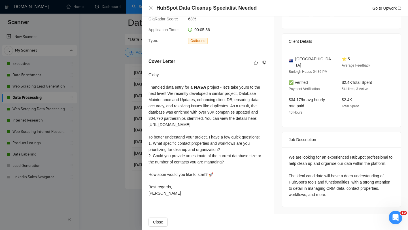
scroll to position [106, 0]
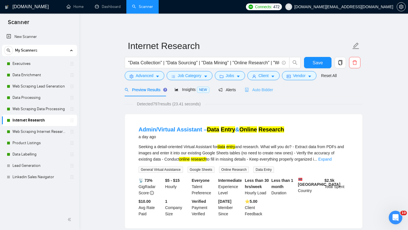
click at [265, 86] on div "Auto Bidder" at bounding box center [259, 89] width 28 height 13
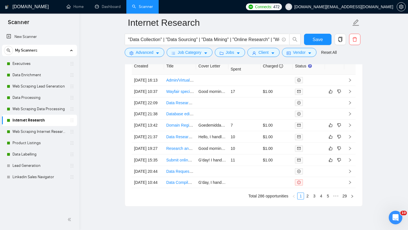
scroll to position [1439, 0]
click at [174, 98] on td "Wayfair specialist required" at bounding box center [180, 92] width 32 height 12
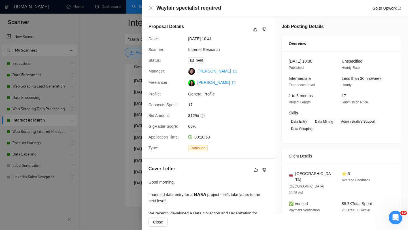
scroll to position [114, 0]
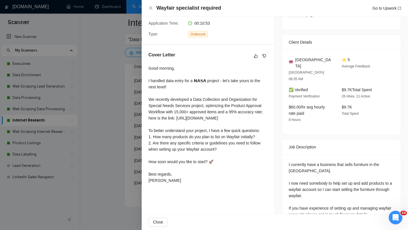
click at [168, 166] on div "Good morning, I handled data entry for a 𝗡𝗔𝗦𝗔 project - let’s take yours to the…" at bounding box center [207, 124] width 119 height 118
click at [101, 158] on div at bounding box center [204, 115] width 408 height 230
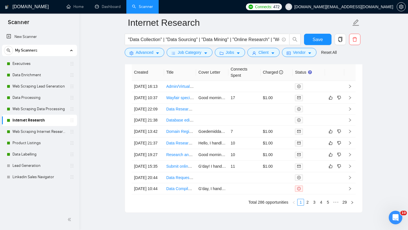
scroll to position [1436, 0]
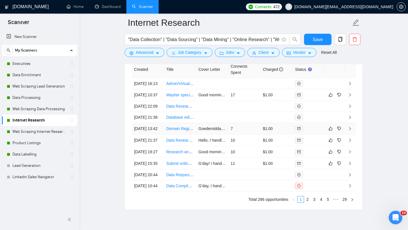
click at [179, 134] on td "Domain Registration & Configuration (IONOS)" at bounding box center [180, 129] width 32 height 12
